Goal: Task Accomplishment & Management: Manage account settings

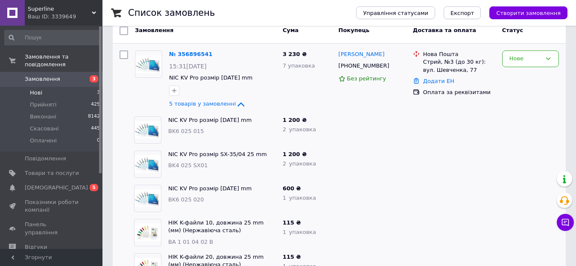
scroll to position [79, 0]
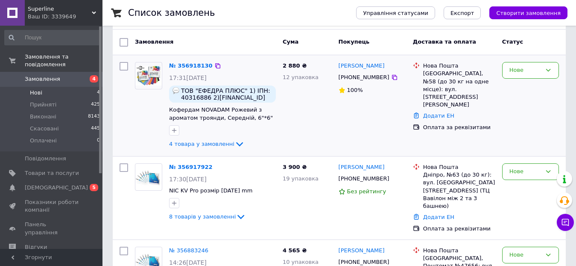
scroll to position [28, 0]
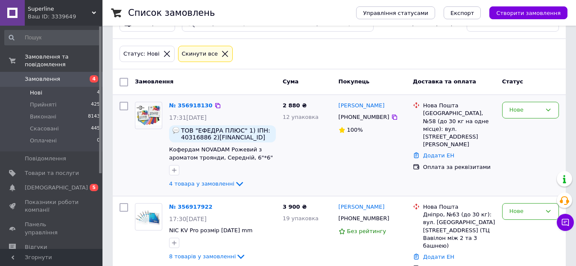
click at [224, 178] on div "№ 356918130 17:31[DATE] ТОВ "ЕФЕДРА ПЛЮС" 1) ІПН: 40316886 2)[FINANCIAL_ID] 3) …" at bounding box center [223, 145] width 114 height 94
click at [234, 182] on icon at bounding box center [239, 183] width 10 height 10
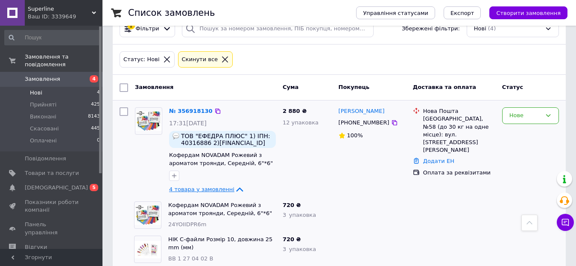
scroll to position [0, 0]
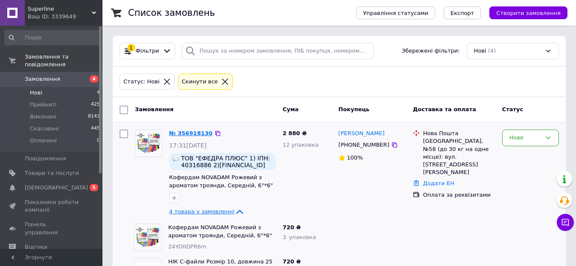
click at [183, 131] on link "№ 356918130" at bounding box center [191, 133] width 44 height 6
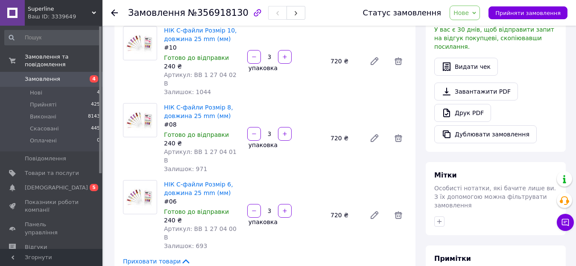
scroll to position [387, 0]
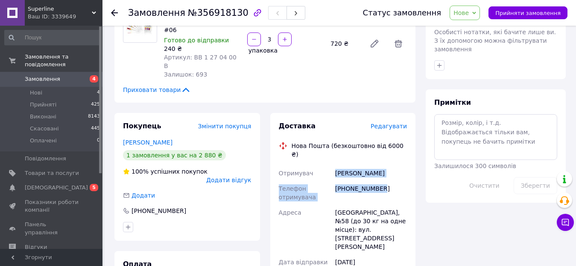
drag, startPoint x: 333, startPoint y: 112, endPoint x: 394, endPoint y: 128, distance: 62.5
click at [394, 165] on div "Отримувач [PERSON_NAME] Телефон отримувача [PHONE_NUMBER] Адреса Одеса, №58 (до…" at bounding box center [343, 236] width 132 height 143
click at [392, 181] on div "[PHONE_NUMBER]" at bounding box center [370, 193] width 75 height 24
drag, startPoint x: 335, startPoint y: 115, endPoint x: 377, endPoint y: 131, distance: 44.9
click at [379, 165] on div "Отримувач [PERSON_NAME] Телефон отримувача [PHONE_NUMBER] Адреса Одеса, №58 (до…" at bounding box center [343, 236] width 132 height 143
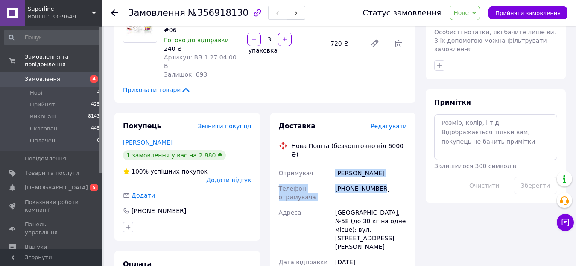
copy div "[PERSON_NAME] Телефон отримувача [PHONE_NUMBER]"
click at [372, 181] on div "[PHONE_NUMBER]" at bounding box center [370, 193] width 75 height 24
drag, startPoint x: 386, startPoint y: 131, endPoint x: 336, endPoint y: 133, distance: 49.6
click at [336, 181] on div "[PHONE_NUMBER]" at bounding box center [370, 193] width 75 height 24
copy div "[PHONE_NUMBER]"
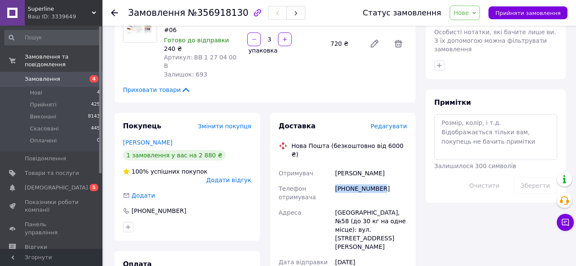
drag, startPoint x: 336, startPoint y: 116, endPoint x: 398, endPoint y: 119, distance: 62.0
click at [398, 165] on div "[PERSON_NAME]" at bounding box center [370, 172] width 75 height 15
copy div "[PERSON_NAME]"
drag, startPoint x: 233, startPoint y: 14, endPoint x: 189, endPoint y: 16, distance: 44.1
click at [189, 16] on span "№356918130" at bounding box center [218, 13] width 61 height 10
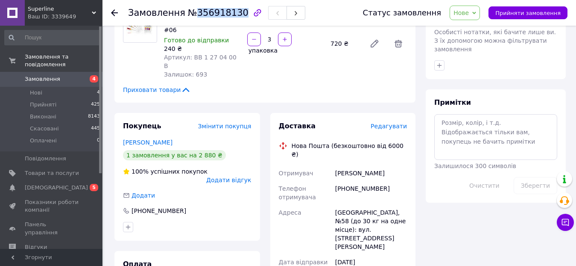
copy span "356918130"
drag, startPoint x: 381, startPoint y: 132, endPoint x: 338, endPoint y: 126, distance: 43.9
click at [338, 181] on div "[PHONE_NUMBER]" at bounding box center [370, 193] width 75 height 24
copy div "380938610204"
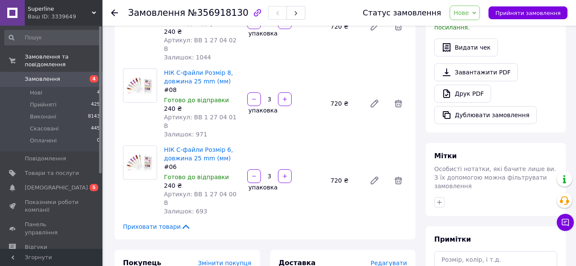
scroll to position [216, 0]
